Goal: Task Accomplishment & Management: Manage account settings

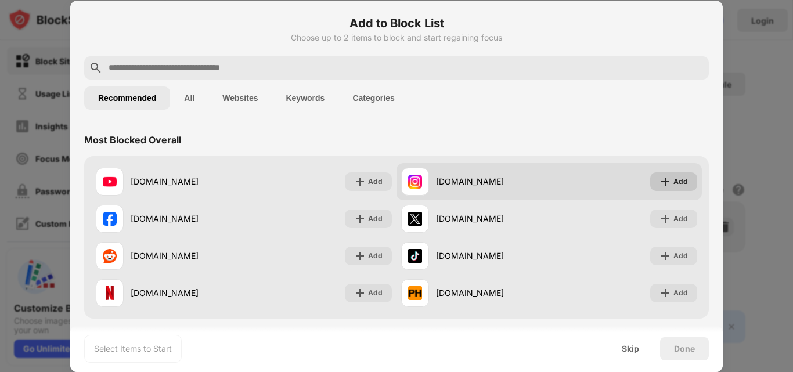
click at [673, 179] on div "Add" at bounding box center [680, 182] width 15 height 12
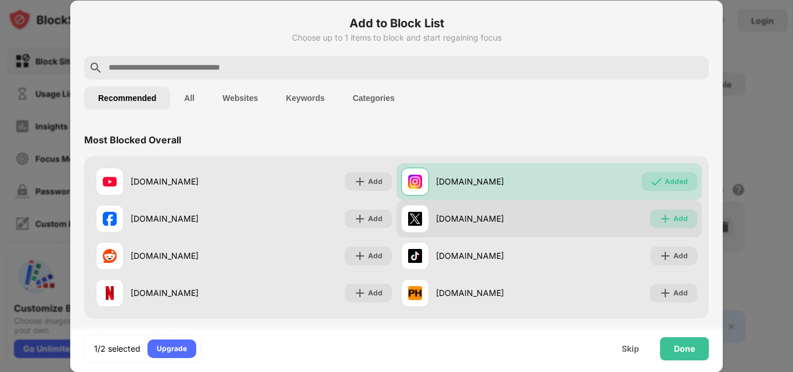
click at [659, 213] on img at bounding box center [665, 219] width 12 height 12
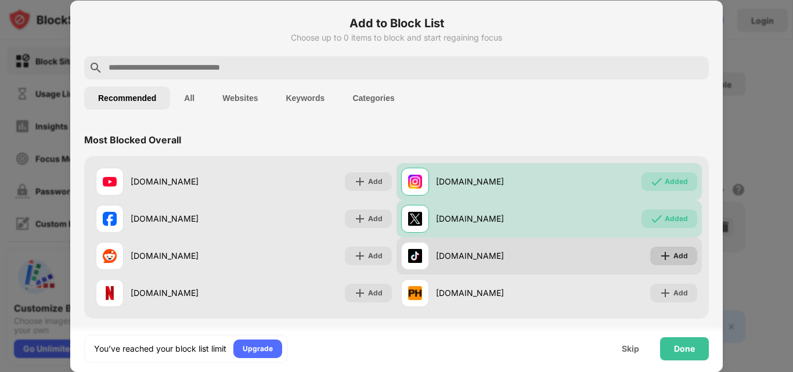
click at [673, 260] on div "Add" at bounding box center [680, 256] width 15 height 12
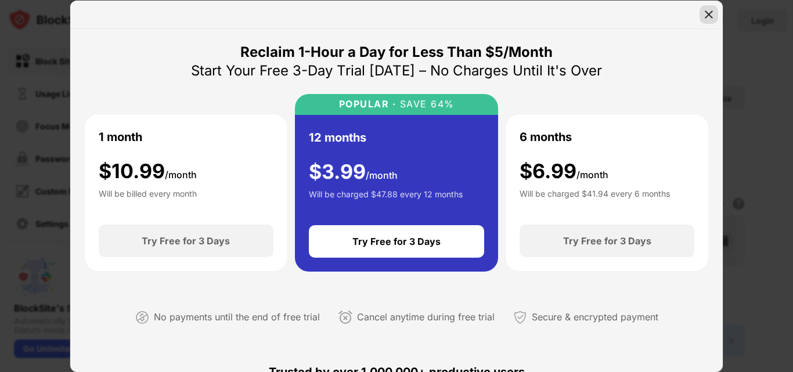
click at [707, 16] on img at bounding box center [709, 15] width 12 height 12
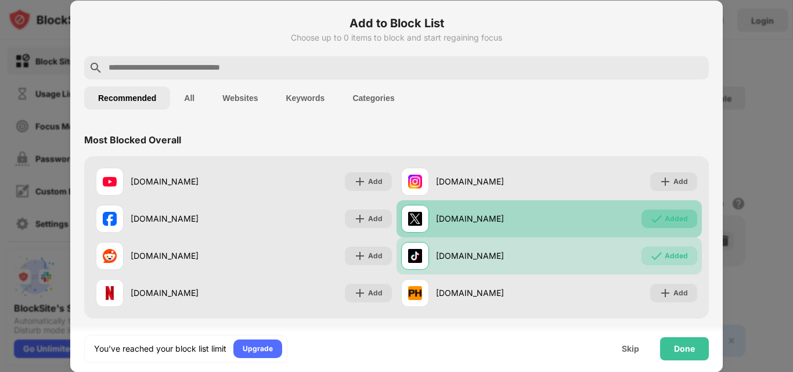
click at [665, 221] on div "Added" at bounding box center [676, 219] width 23 height 12
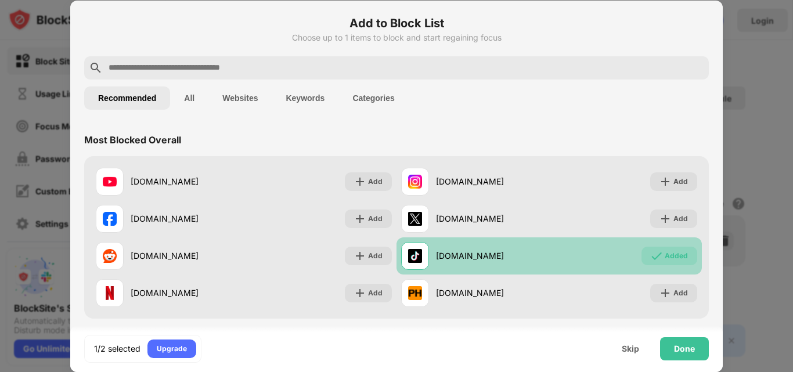
click at [648, 248] on div "Added" at bounding box center [669, 256] width 56 height 19
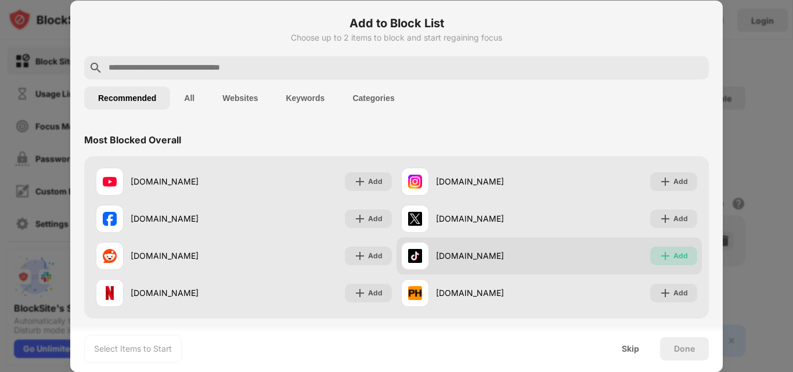
click at [659, 254] on img at bounding box center [665, 256] width 12 height 12
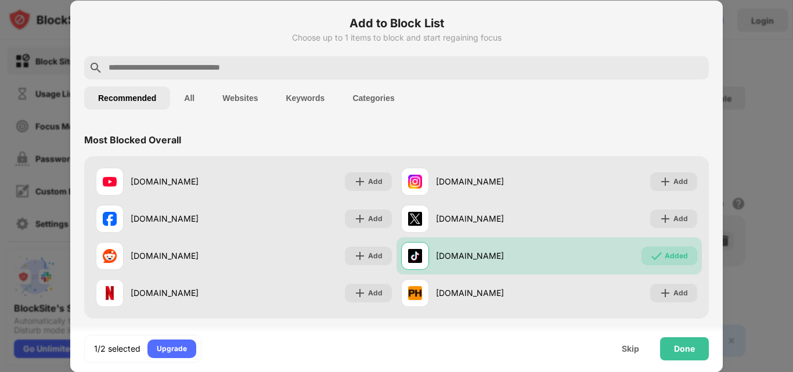
scroll to position [58, 0]
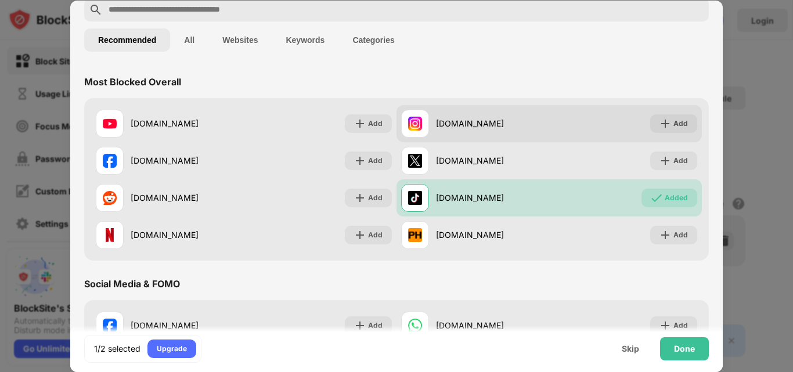
click at [651, 137] on div "[DOMAIN_NAME] Add" at bounding box center [549, 123] width 305 height 37
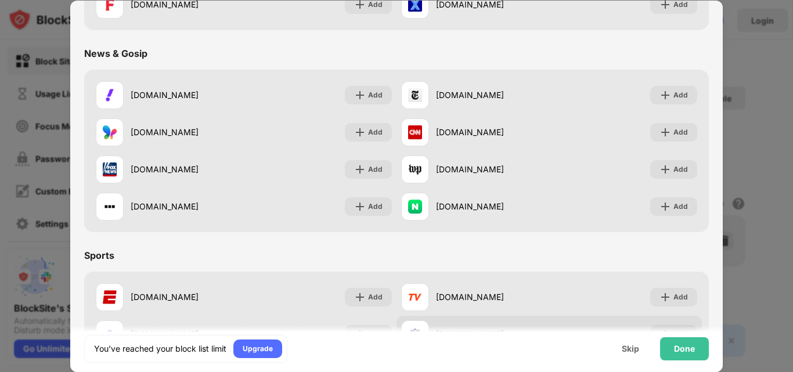
scroll to position [697, 0]
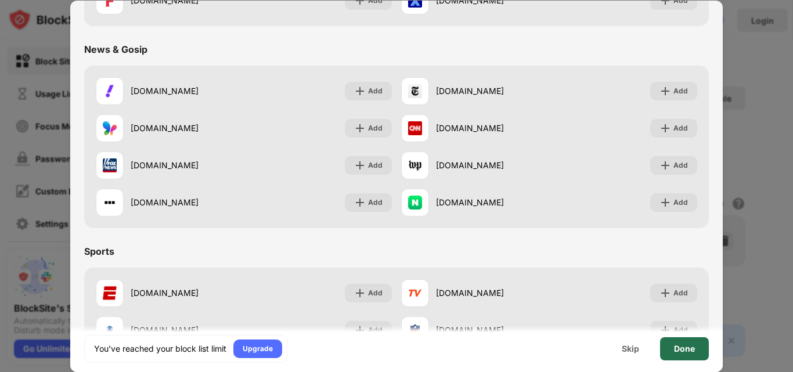
click at [679, 344] on div "Done" at bounding box center [684, 348] width 21 height 9
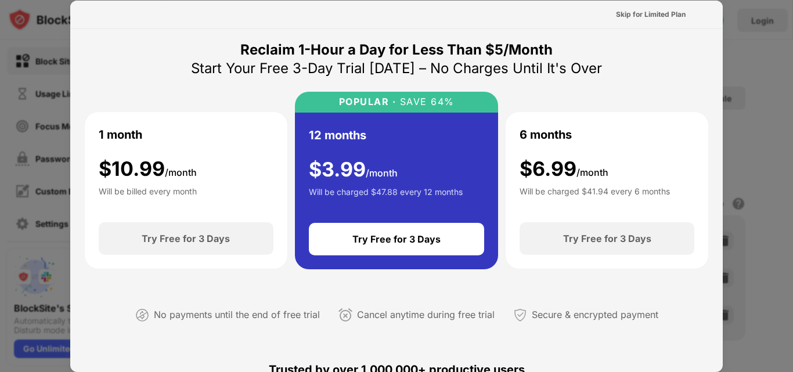
scroll to position [0, 0]
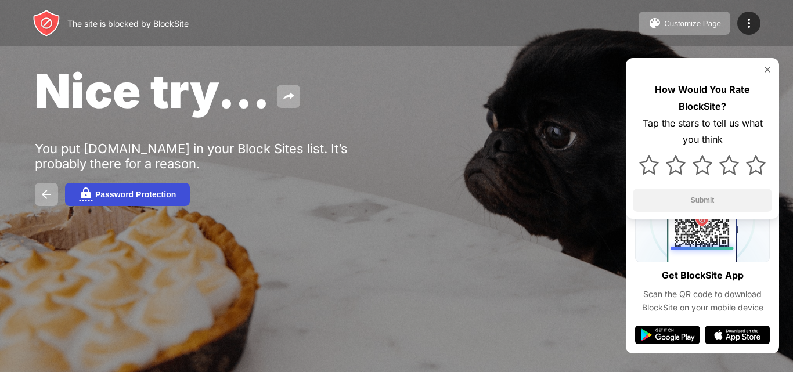
click at [96, 197] on div "Password Protection" at bounding box center [135, 194] width 81 height 9
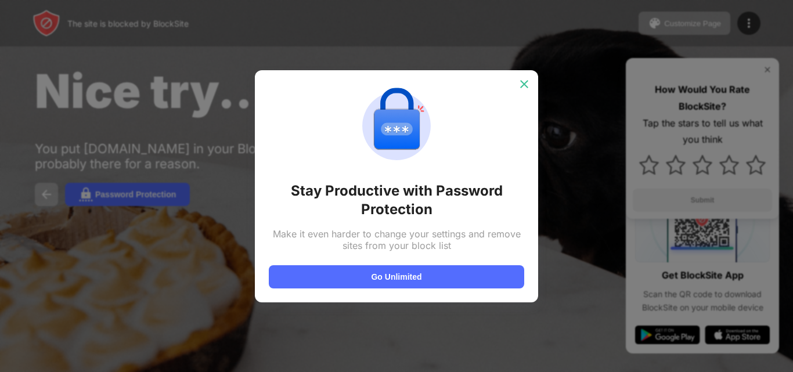
click at [520, 88] on img at bounding box center [524, 84] width 12 height 12
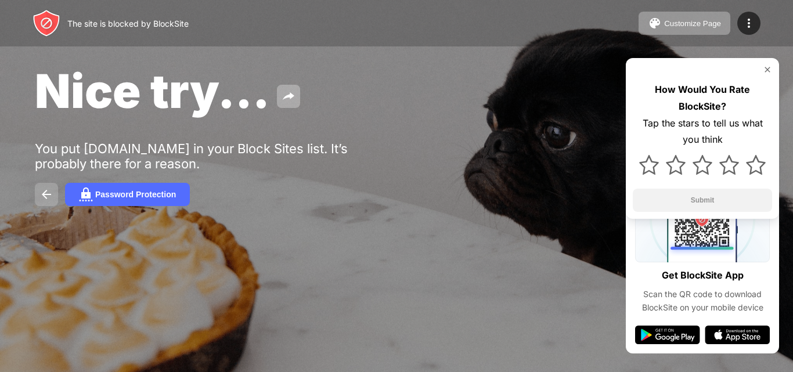
click at [52, 197] on img at bounding box center [46, 195] width 14 height 14
